Goal: Use online tool/utility

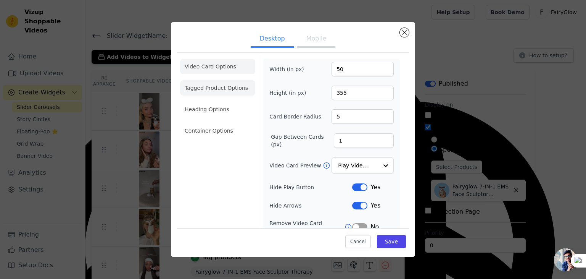
click at [218, 123] on li "Tagged Product Options" at bounding box center [217, 130] width 75 height 15
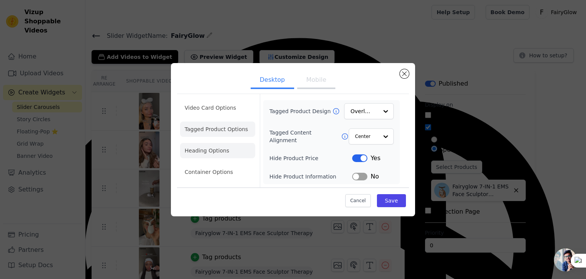
click at [220, 149] on li "Heading Options" at bounding box center [217, 150] width 75 height 15
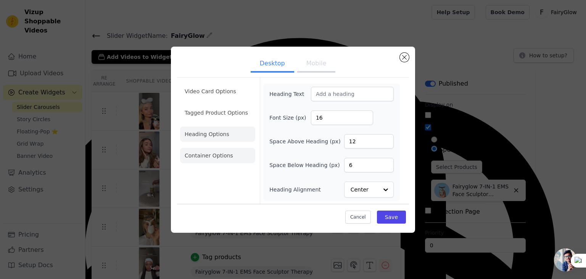
click at [217, 155] on li "Container Options" at bounding box center [217, 155] width 75 height 15
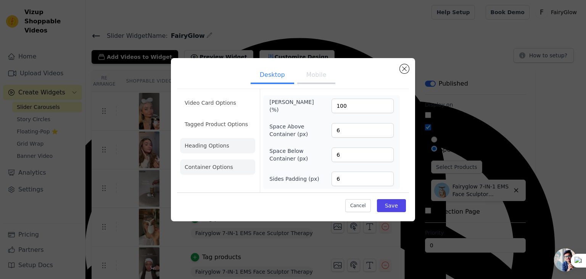
click at [219, 145] on li "Heading Options" at bounding box center [217, 145] width 75 height 15
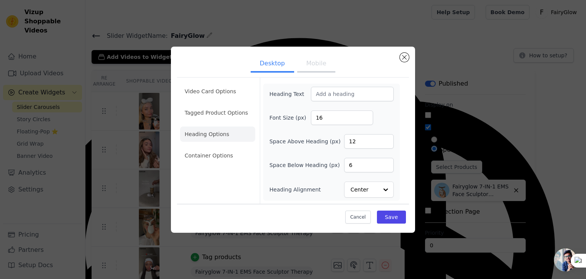
click at [219, 134] on li "Heading Options" at bounding box center [217, 133] width 75 height 15
click at [219, 148] on li "Tagged Product Options" at bounding box center [217, 155] width 75 height 15
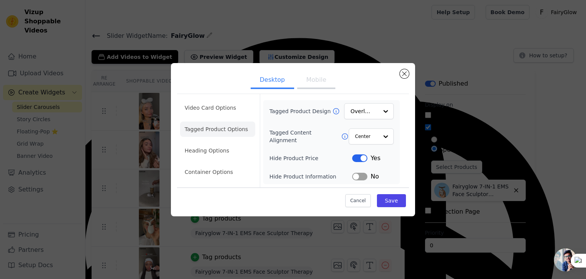
click at [221, 89] on ul "Desktop Mobile" at bounding box center [293, 80] width 232 height 23
click at [221, 121] on li "Video Card Options" at bounding box center [217, 128] width 75 height 15
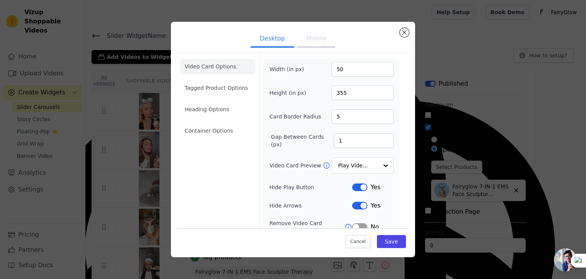
click at [314, 36] on button "Mobile" at bounding box center [316, 39] width 38 height 17
click at [219, 114] on li "Heading Options" at bounding box center [217, 109] width 75 height 15
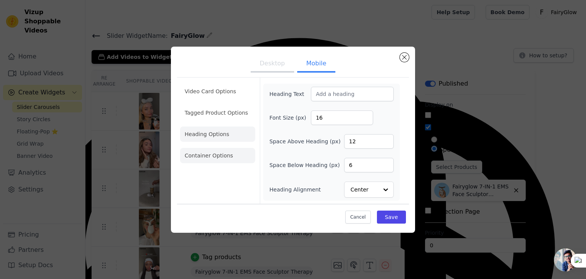
click at [236, 151] on li "Container Options" at bounding box center [217, 155] width 75 height 15
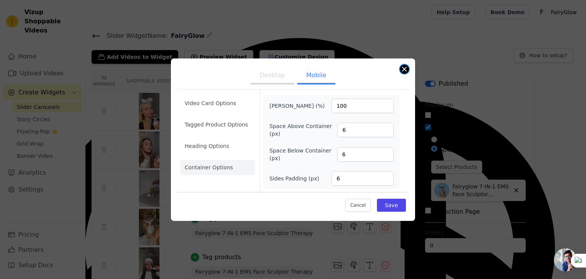
click at [404, 72] on button "Close modal" at bounding box center [404, 68] width 9 height 9
